Goal: Task Accomplishment & Management: Manage account settings

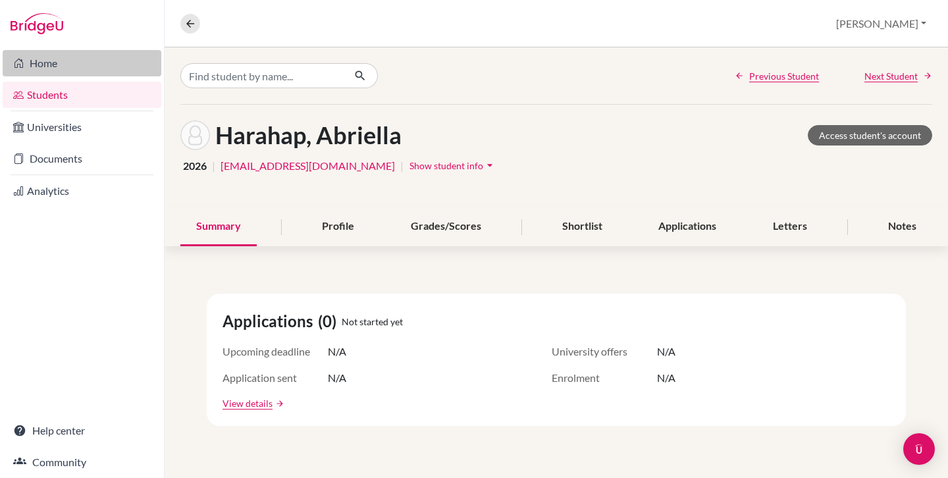
click at [67, 68] on link "Home" at bounding box center [82, 63] width 159 height 26
click at [54, 98] on link "Students" at bounding box center [82, 95] width 159 height 26
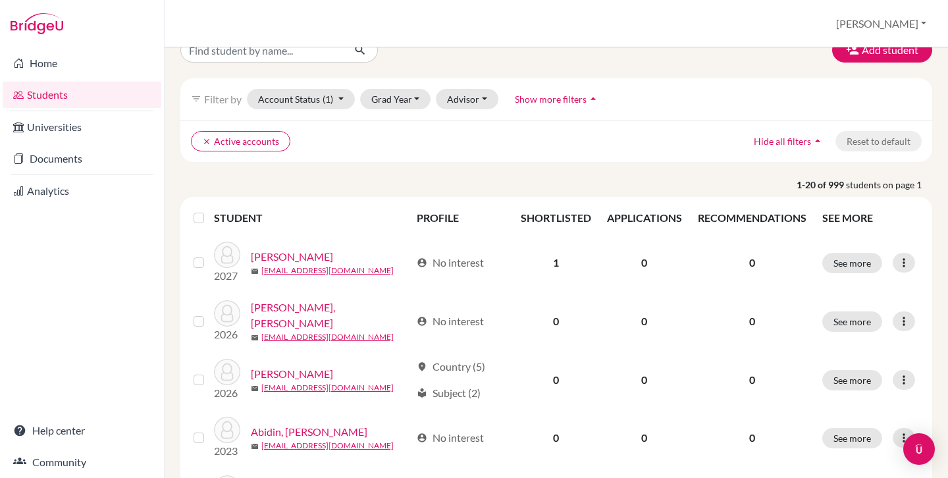
scroll to position [26, 0]
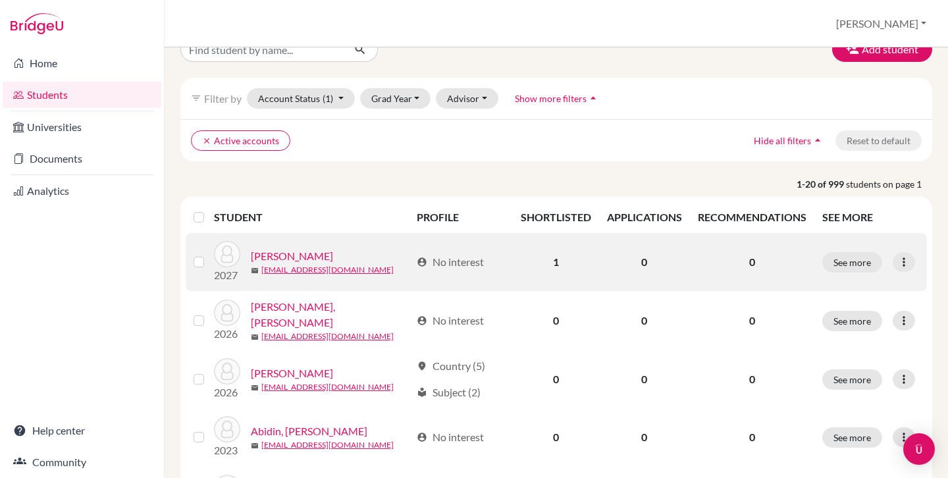
click at [295, 257] on link "[PERSON_NAME]" at bounding box center [292, 256] width 82 height 16
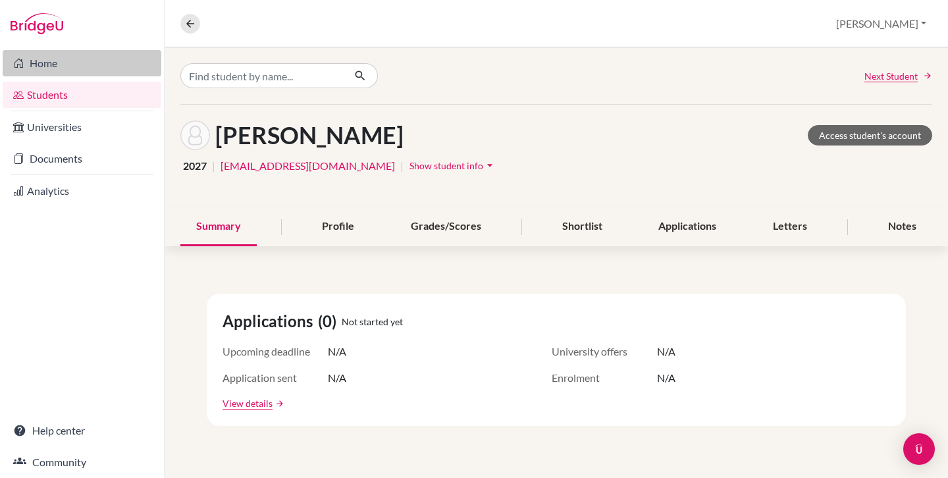
click at [56, 66] on link "Home" at bounding box center [82, 63] width 159 height 26
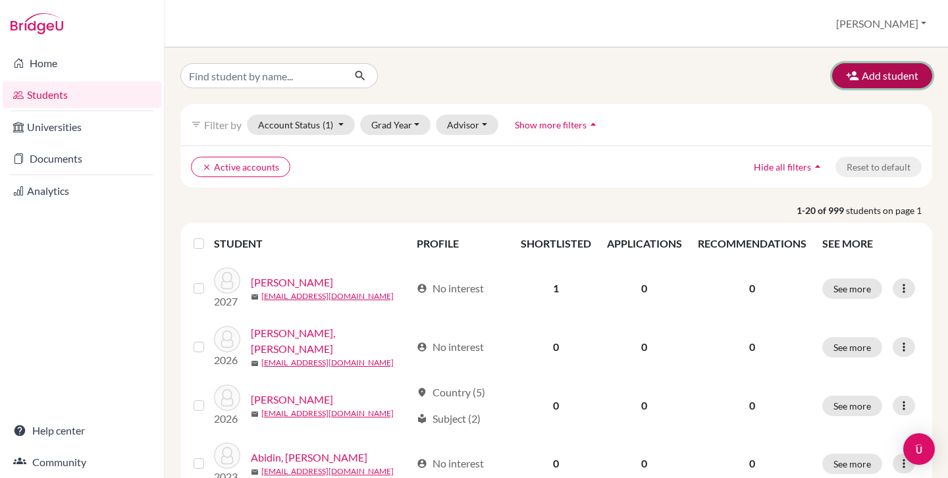
click at [866, 77] on button "Add student" at bounding box center [882, 75] width 100 height 25
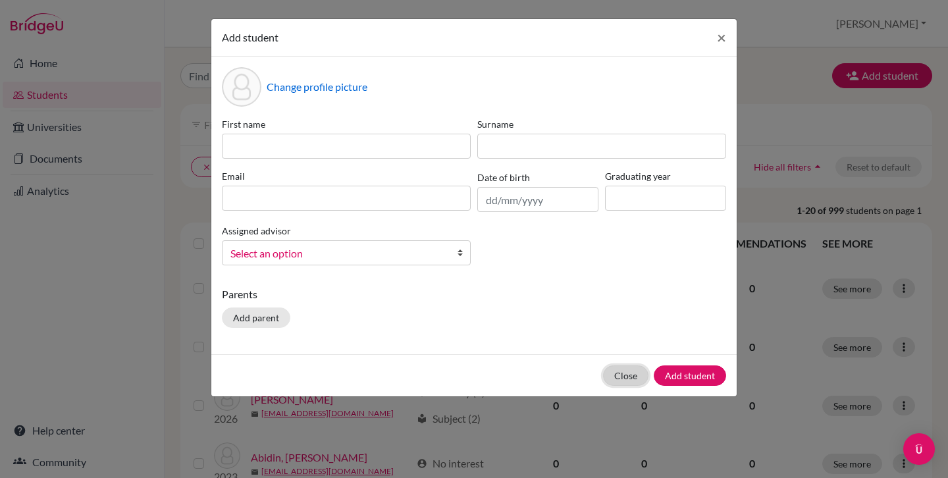
click at [629, 374] on button "Close" at bounding box center [625, 375] width 45 height 20
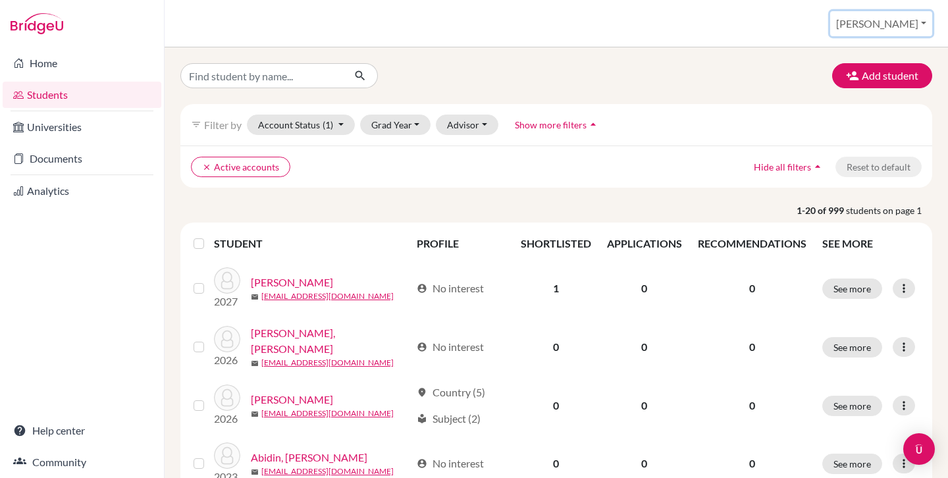
click at [920, 27] on button "[PERSON_NAME]" at bounding box center [881, 23] width 102 height 25
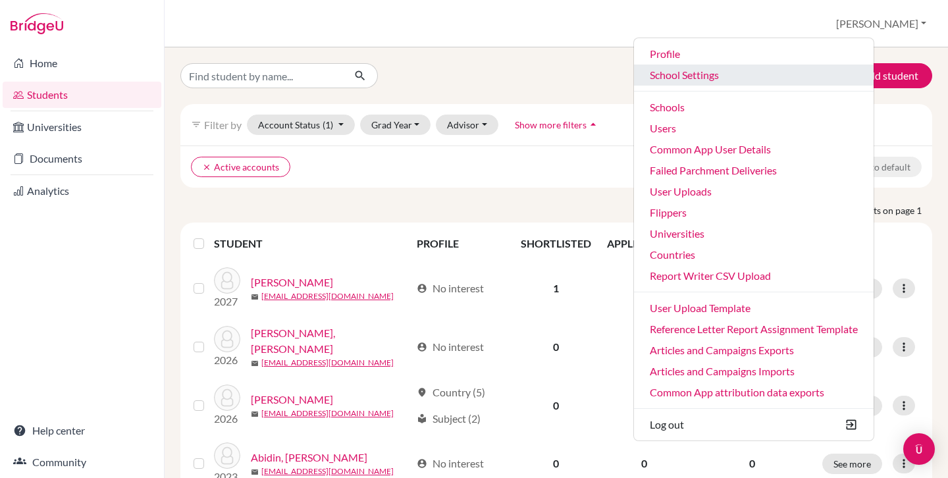
click at [744, 71] on link "School Settings" at bounding box center [754, 75] width 240 height 21
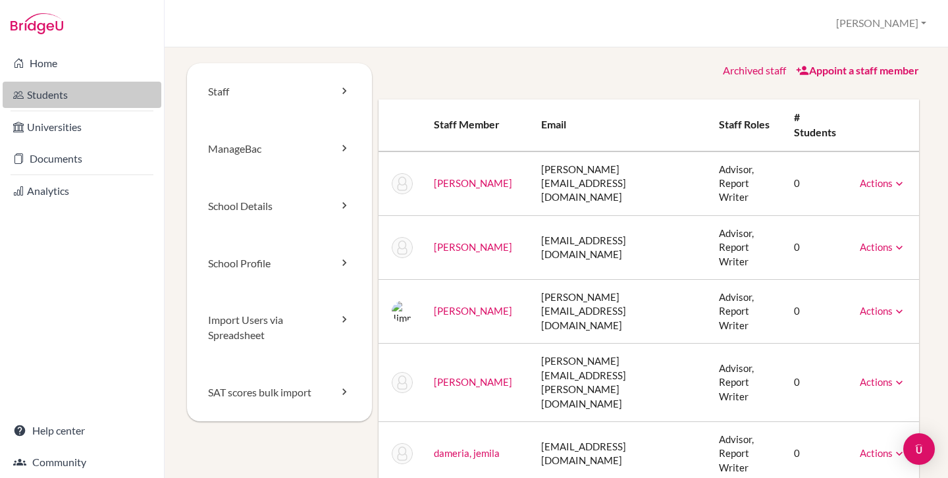
click at [80, 90] on link "Students" at bounding box center [82, 95] width 159 height 26
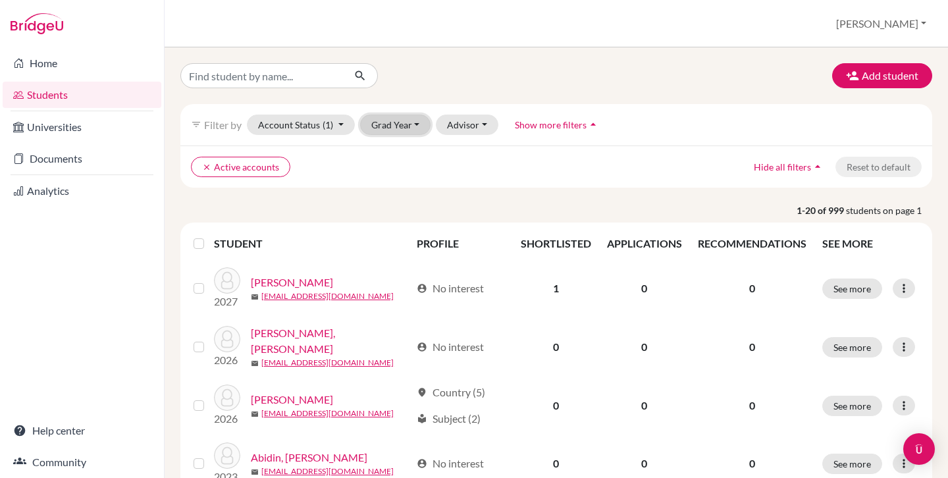
click at [417, 121] on button "Grad Year" at bounding box center [395, 125] width 71 height 20
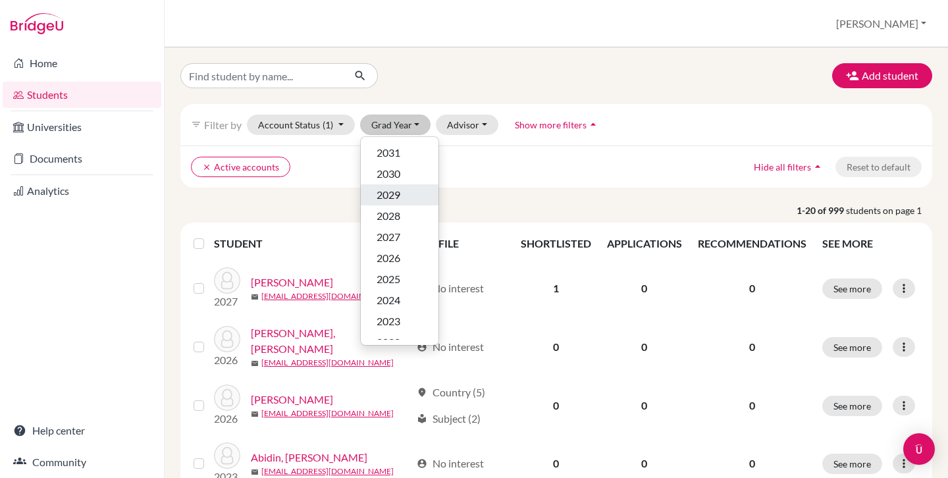
click at [412, 195] on div "2029" at bounding box center [399, 195] width 46 height 16
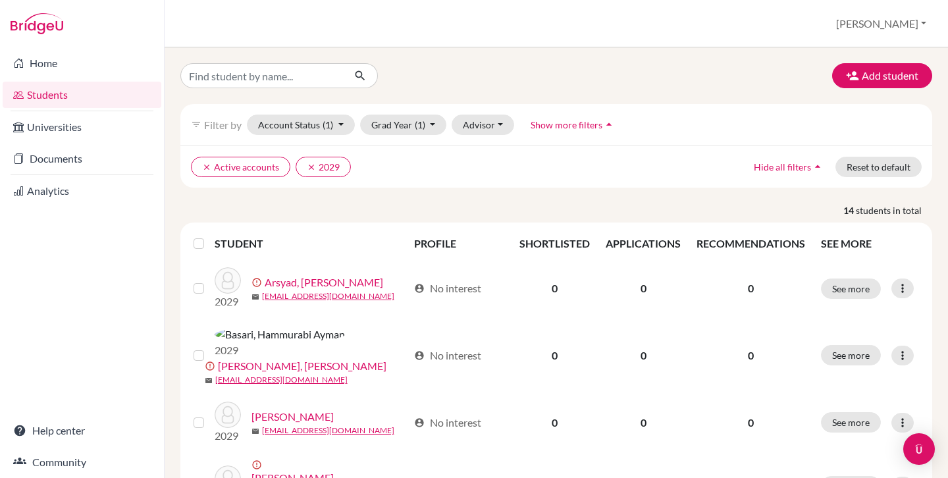
click at [448, 66] on div "Add student" at bounding box center [555, 75] width 771 height 25
click at [396, 125] on button "Grad Year (1)" at bounding box center [403, 125] width 87 height 20
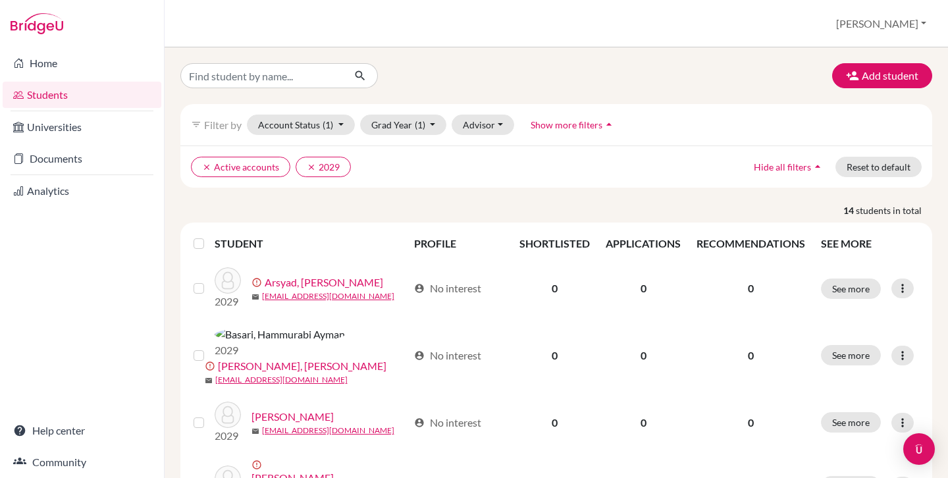
click at [209, 236] on label at bounding box center [209, 236] width 0 height 0
click at [0, 0] on input "checkbox" at bounding box center [0, 0] width 0 height 0
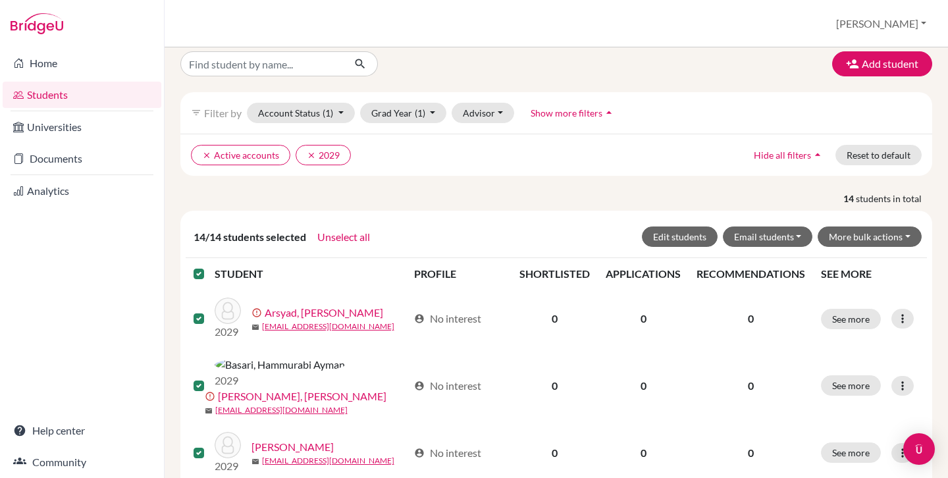
scroll to position [39, 0]
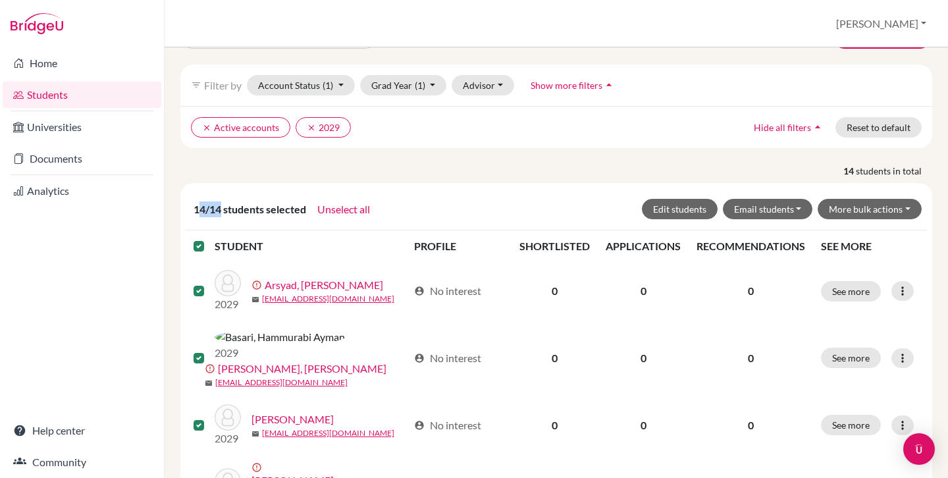
drag, startPoint x: 197, startPoint y: 213, endPoint x: 222, endPoint y: 213, distance: 25.0
click at [222, 213] on span "14/14 students selected" at bounding box center [250, 209] width 113 height 16
drag, startPoint x: 227, startPoint y: 212, endPoint x: 188, endPoint y: 211, distance: 39.5
click at [188, 211] on div "14/14 students selected Unselect all Edit students Email students Via Gmail Via…" at bounding box center [556, 209] width 741 height 42
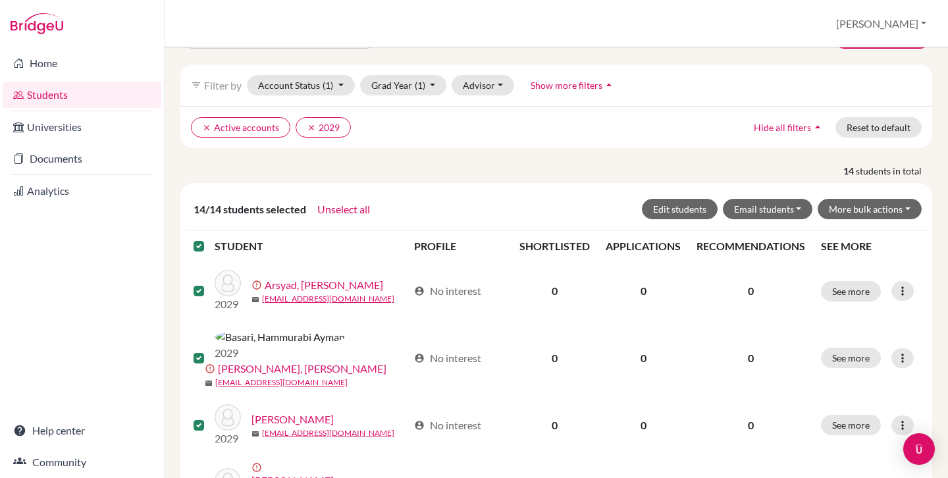
click at [236, 197] on div "14/14 students selected Unselect all Edit students Email students Via Gmail Via…" at bounding box center [556, 209] width 741 height 42
click at [338, 214] on button "Unselect all" at bounding box center [344, 209] width 54 height 17
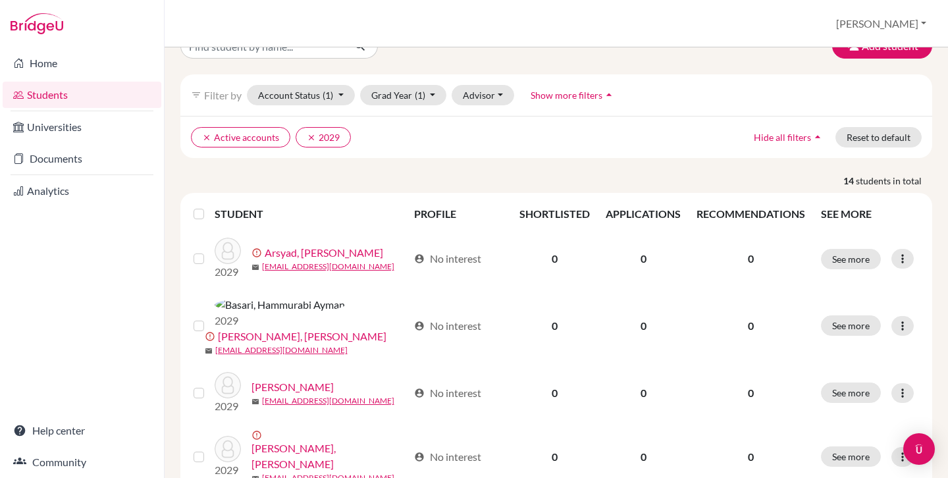
scroll to position [0, 0]
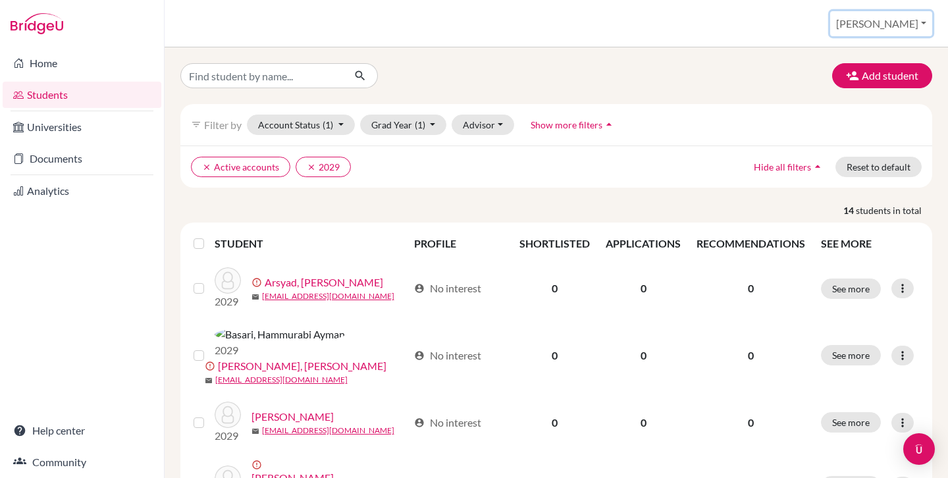
click at [918, 23] on button "[PERSON_NAME]" at bounding box center [881, 23] width 102 height 25
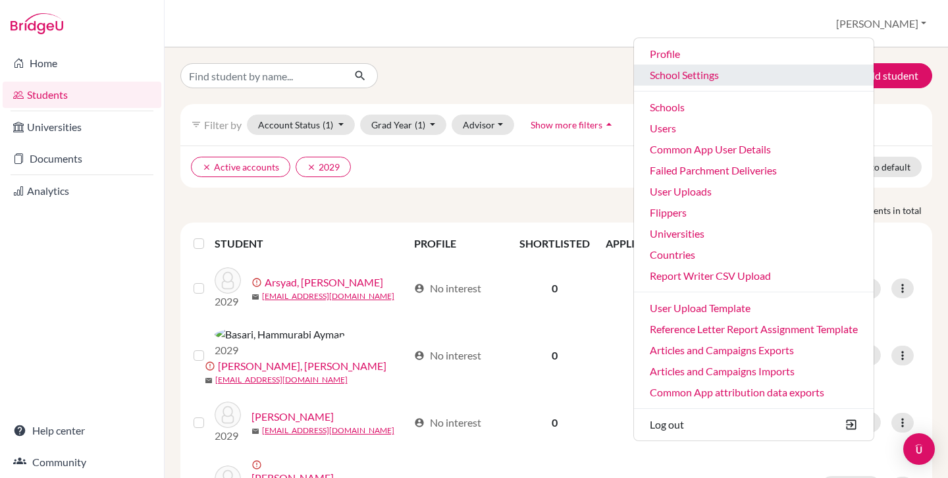
click at [768, 78] on link "School Settings" at bounding box center [754, 75] width 240 height 21
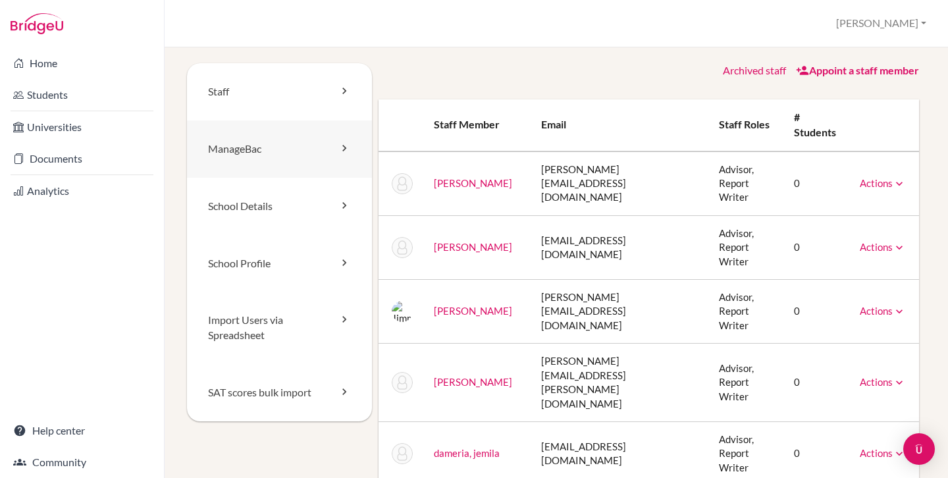
click at [271, 153] on link "ManageBac" at bounding box center [279, 148] width 185 height 57
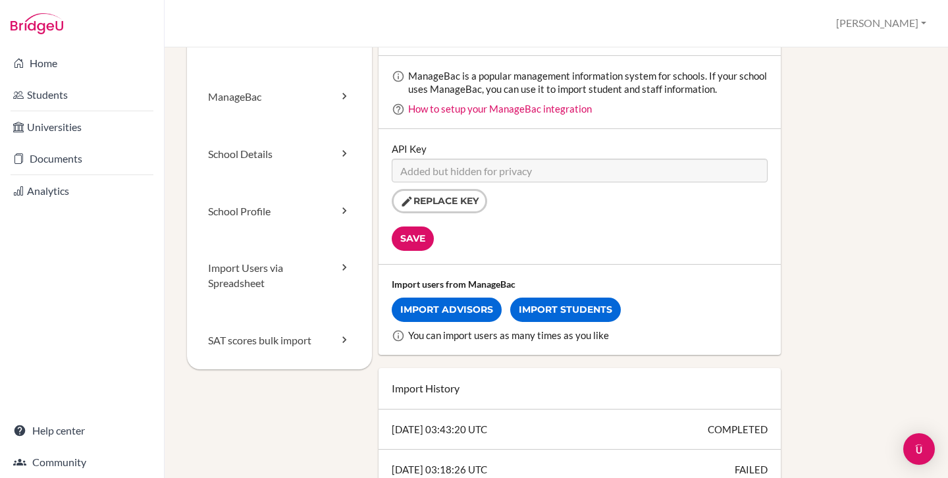
scroll to position [49, 0]
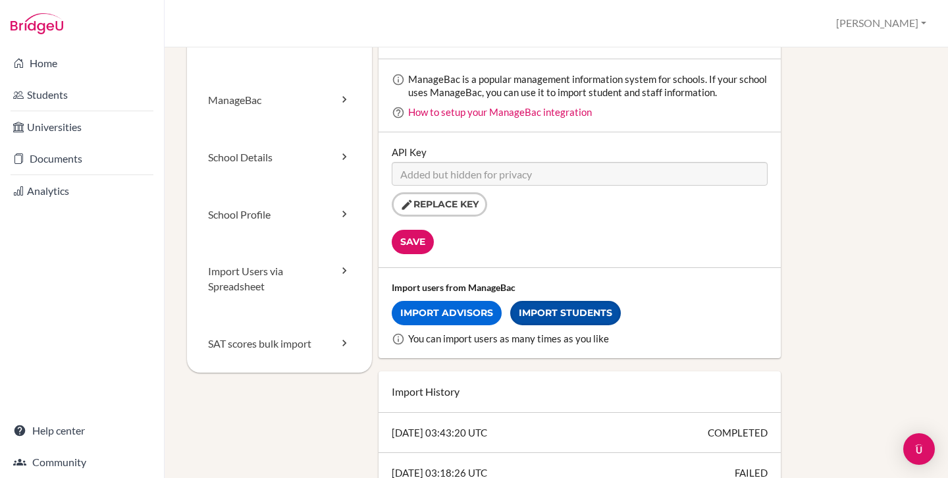
click at [553, 313] on link "Import Students" at bounding box center [565, 313] width 111 height 24
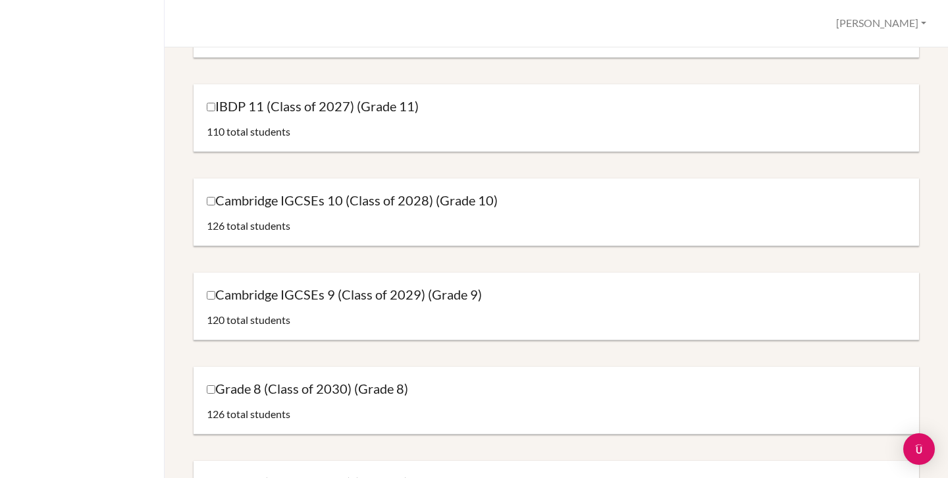
scroll to position [203, 0]
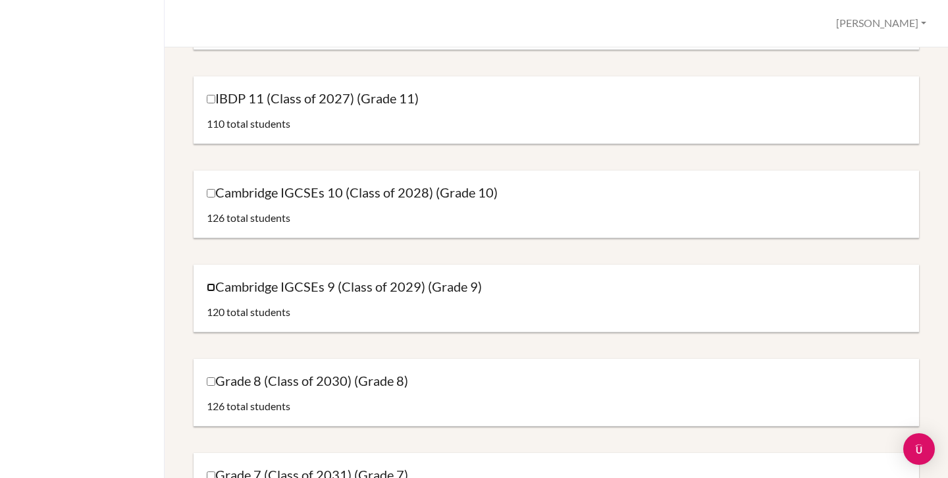
click at [211, 287] on input "Cambridge IGCSEs 9 (Class of 2029) (Grade 9)" at bounding box center [211, 287] width 9 height 9
checkbox input "true"
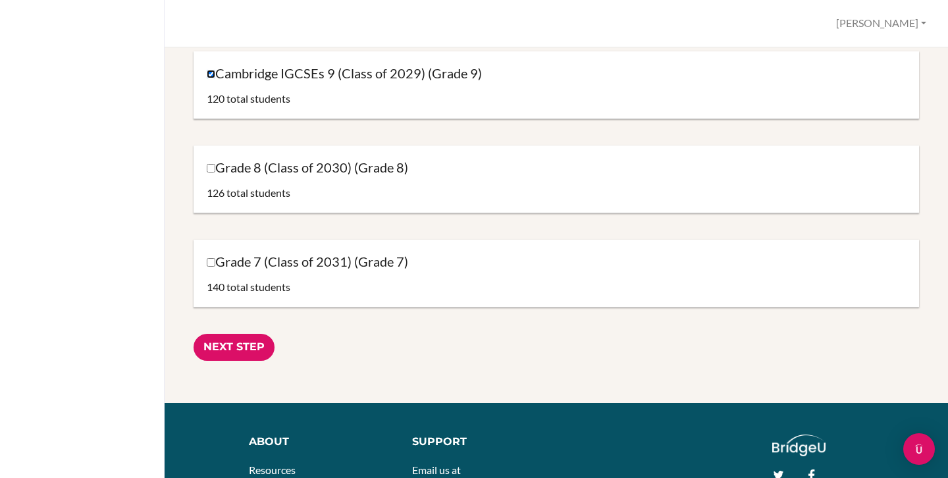
scroll to position [417, 0]
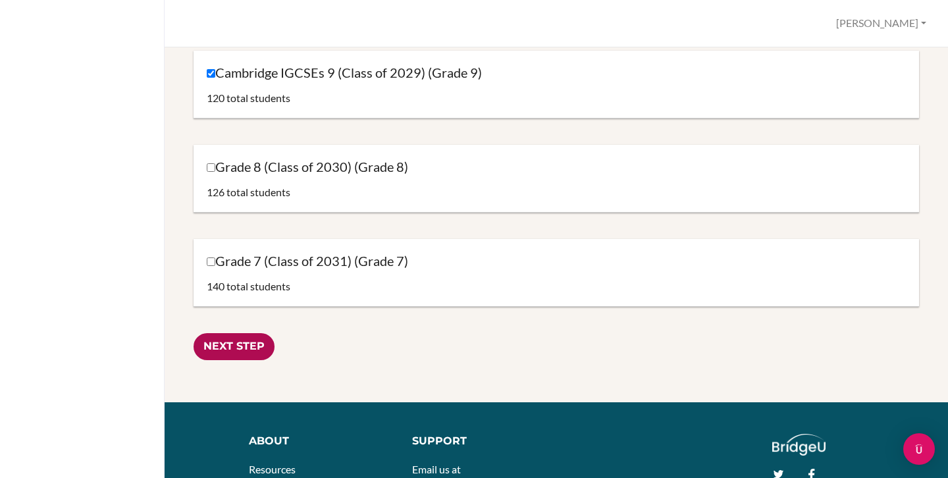
click at [250, 351] on input "Next Step" at bounding box center [234, 346] width 81 height 27
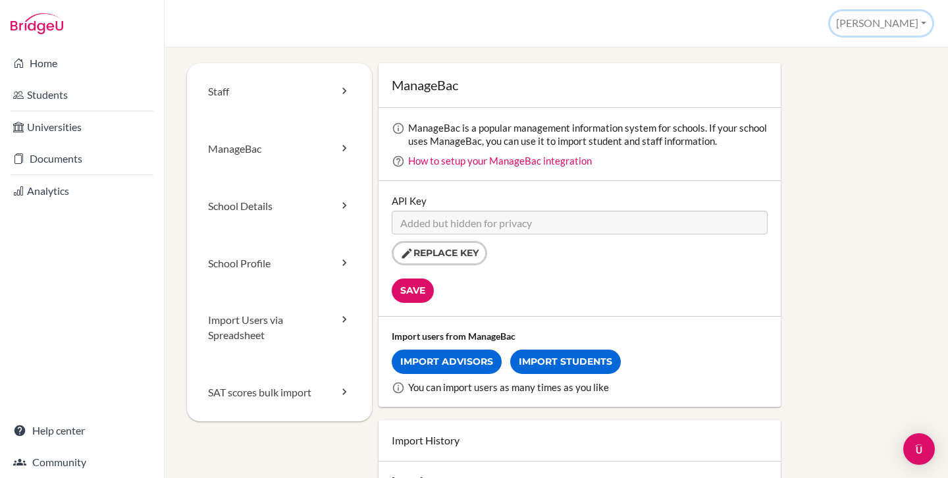
click at [906, 25] on button "[PERSON_NAME]" at bounding box center [881, 23] width 102 height 24
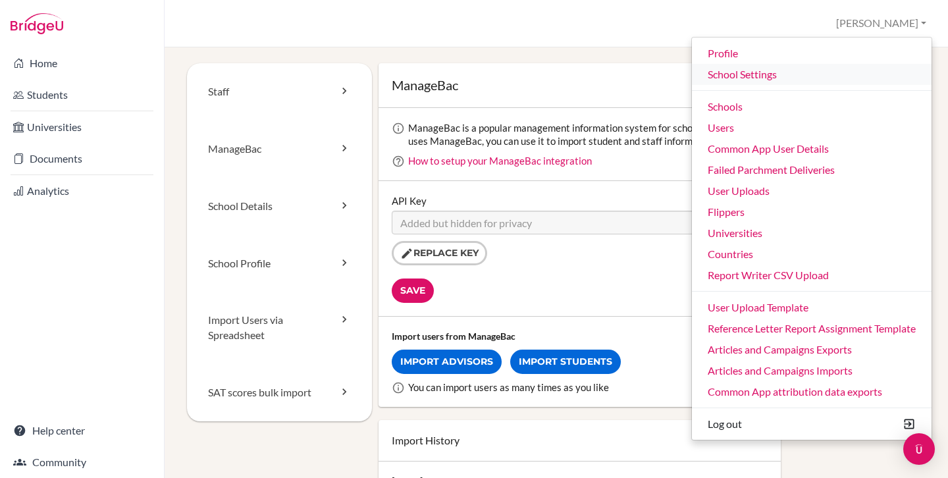
click at [755, 74] on link "School Settings" at bounding box center [812, 74] width 240 height 21
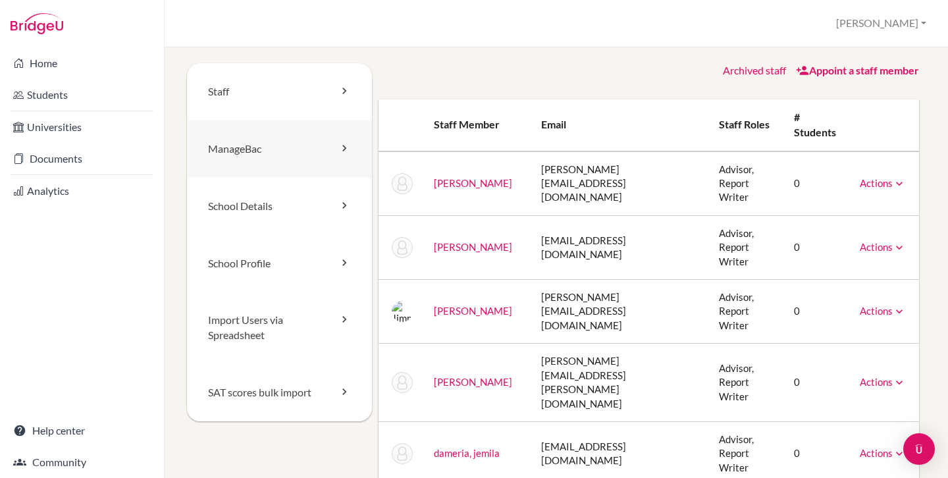
click at [282, 153] on link "ManageBac" at bounding box center [279, 148] width 185 height 57
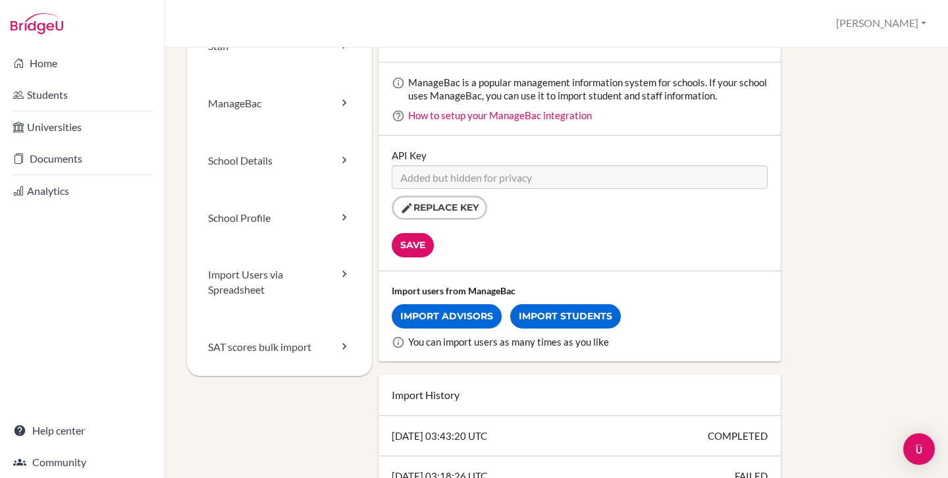
scroll to position [44, 0]
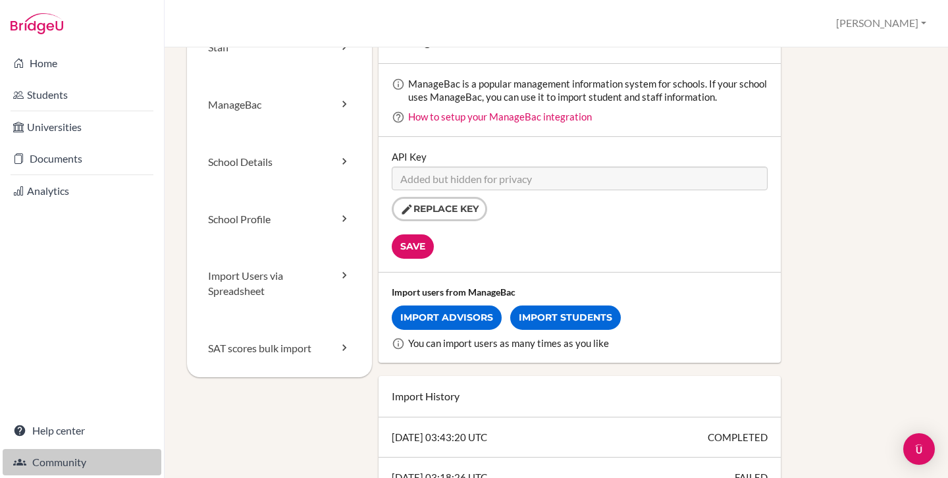
click at [78, 461] on link "Community" at bounding box center [82, 462] width 159 height 26
